Goal: Transaction & Acquisition: Download file/media

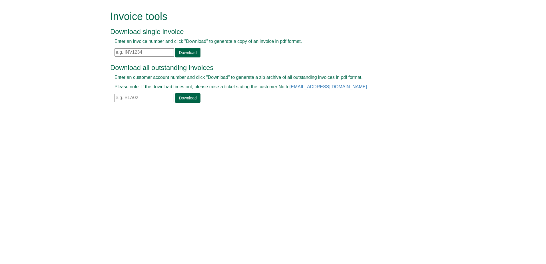
click at [151, 55] on input "text" at bounding box center [144, 52] width 59 height 8
paste input "INV1407439"
click at [183, 54] on link "Download" at bounding box center [187, 53] width 25 height 10
drag, startPoint x: 156, startPoint y: 51, endPoint x: 100, endPoint y: 54, distance: 56.0
click at [100, 54] on form "Invoice tools Download single invoice Enter an invoice number and click "Downlo…" at bounding box center [273, 57] width 546 height 115
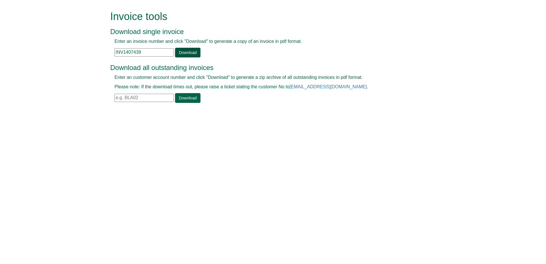
paste input "76"
click at [188, 49] on link "Download" at bounding box center [187, 53] width 25 height 10
drag, startPoint x: 154, startPoint y: 53, endPoint x: 104, endPoint y: 53, distance: 50.3
click at [104, 53] on form "Invoice tools Download single invoice Enter an invoice number and click "Downlo…" at bounding box center [273, 57] width 546 height 115
paste input "7"
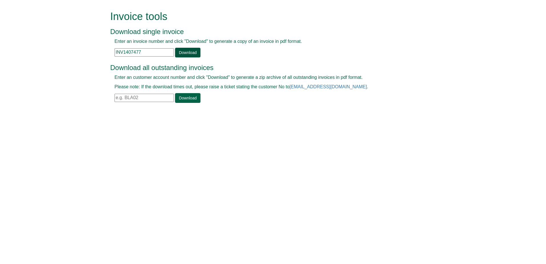
type input "INV1407477"
click at [183, 55] on link "Download" at bounding box center [187, 53] width 25 height 10
